Goal: Submit feedback/report problem

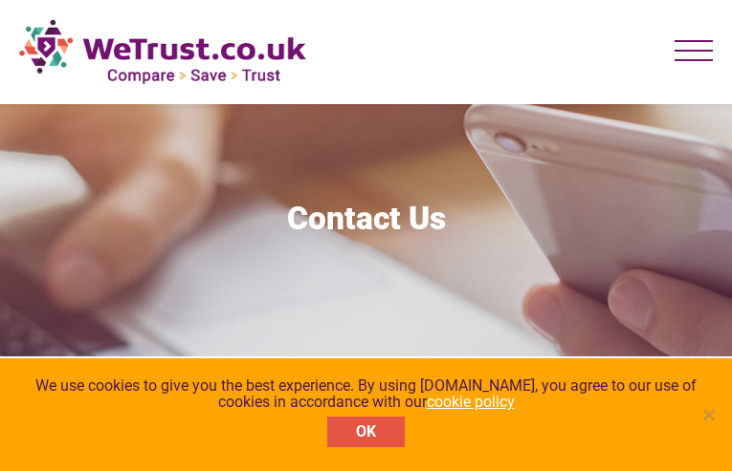
type input "N/A"
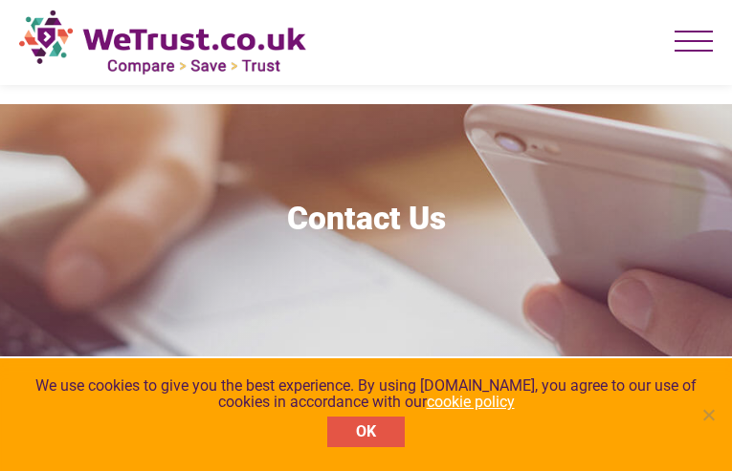
scroll to position [874, 0]
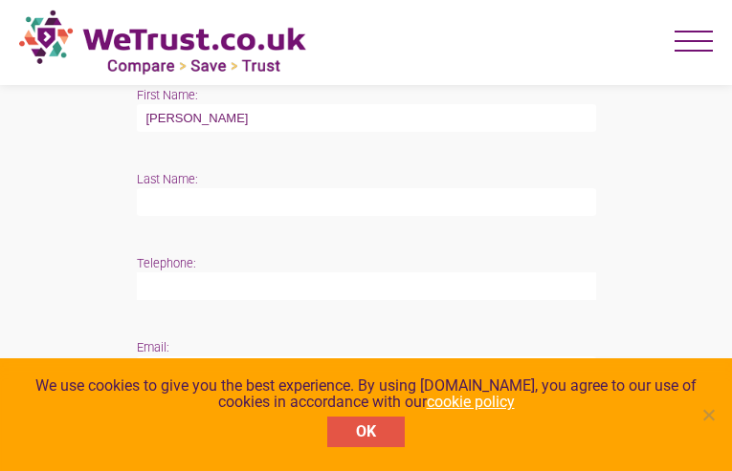
type input "[PERSON_NAME]"
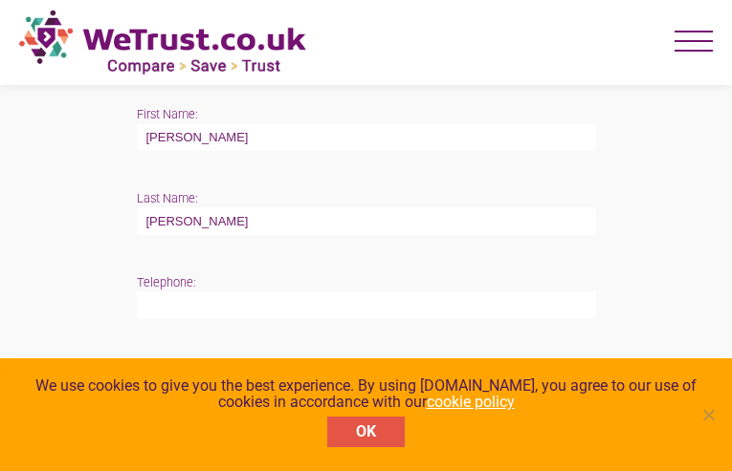
type input "[PERSON_NAME]"
type input "[PHONE_NUMBER]"
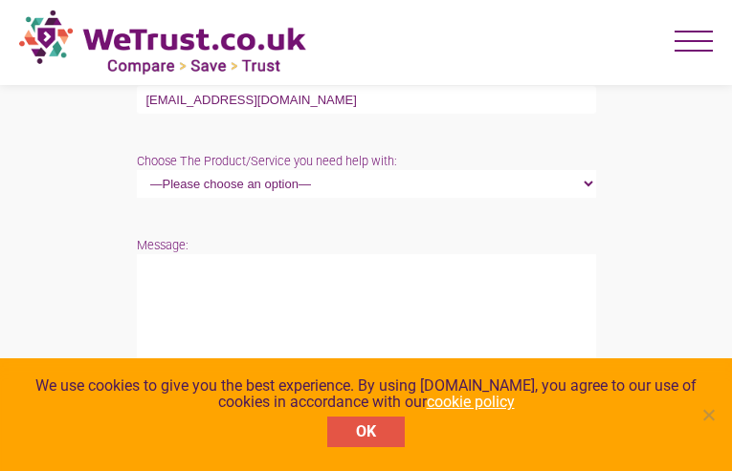
type input "[EMAIL_ADDRESS][DOMAIN_NAME]"
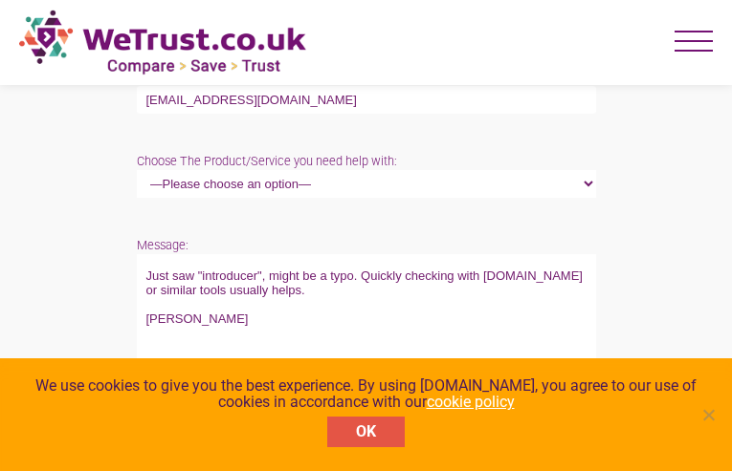
type textarea "Just saw "introducer", might be a typo. Quickly checking with [DOMAIN_NAME] or …"
select select "Mr"
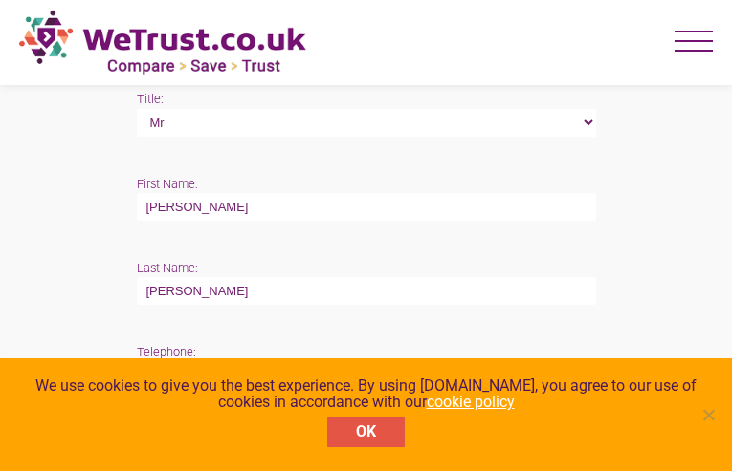
select select "Broadband"
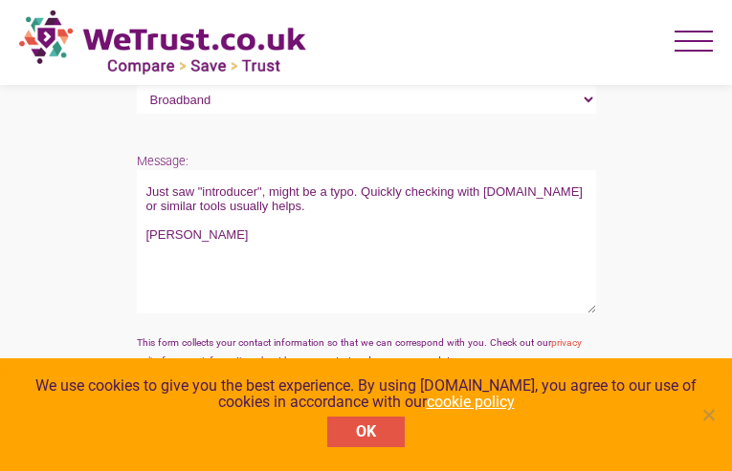
click at [137, 392] on input "Send" at bounding box center [170, 408] width 66 height 33
